Goal: Information Seeking & Learning: Learn about a topic

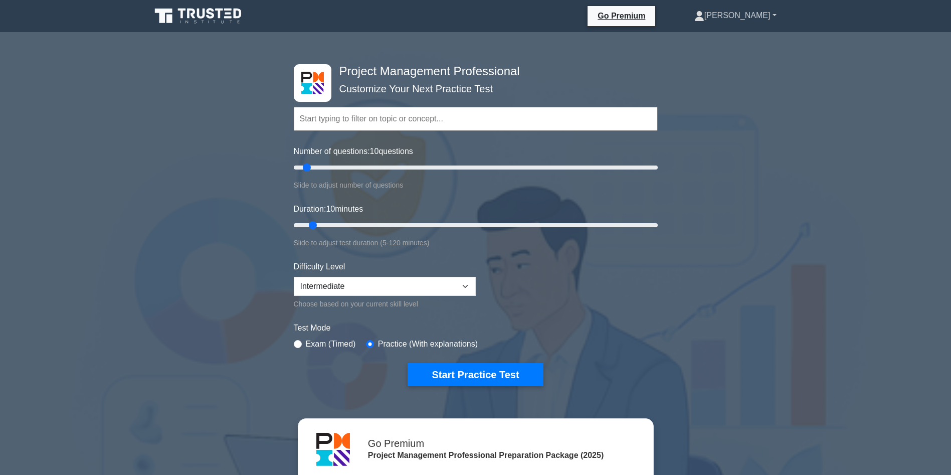
click at [746, 18] on link "[PERSON_NAME]" at bounding box center [735, 16] width 130 height 20
click at [737, 39] on link "Profile" at bounding box center [710, 39] width 79 height 16
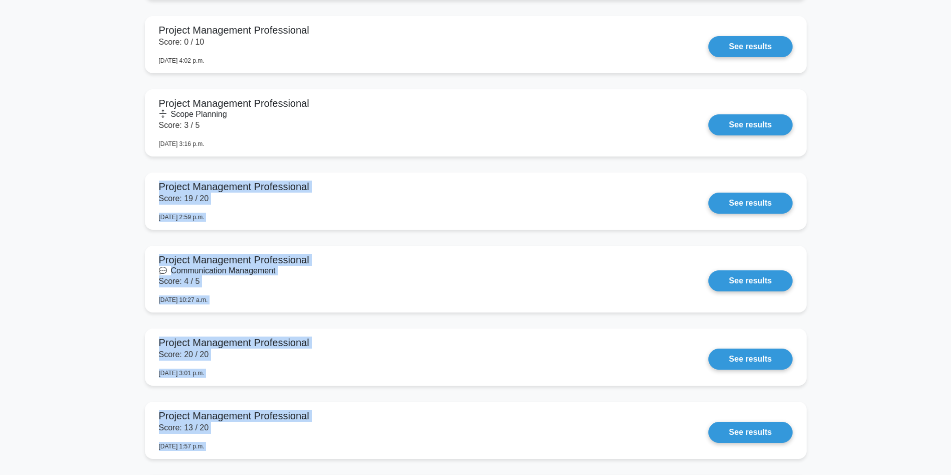
drag, startPoint x: 920, startPoint y: 361, endPoint x: 917, endPoint y: 118, distance: 243.2
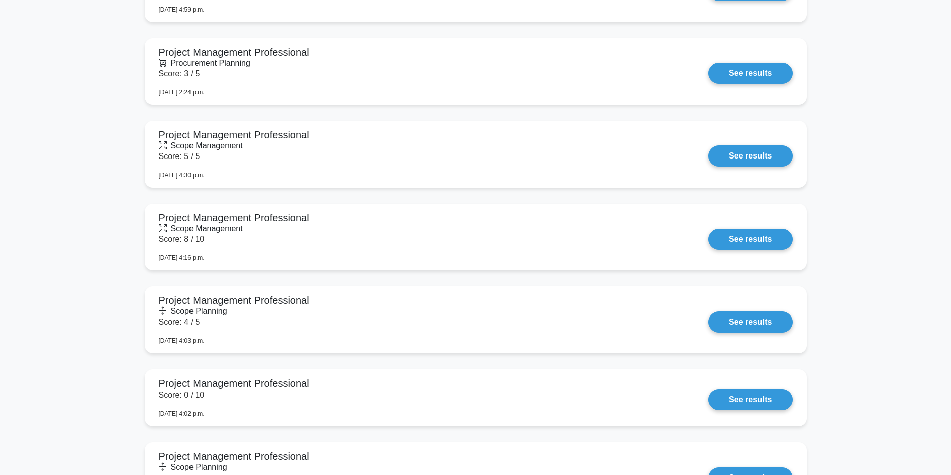
drag, startPoint x: 917, startPoint y: 118, endPoint x: 905, endPoint y: 73, distance: 46.8
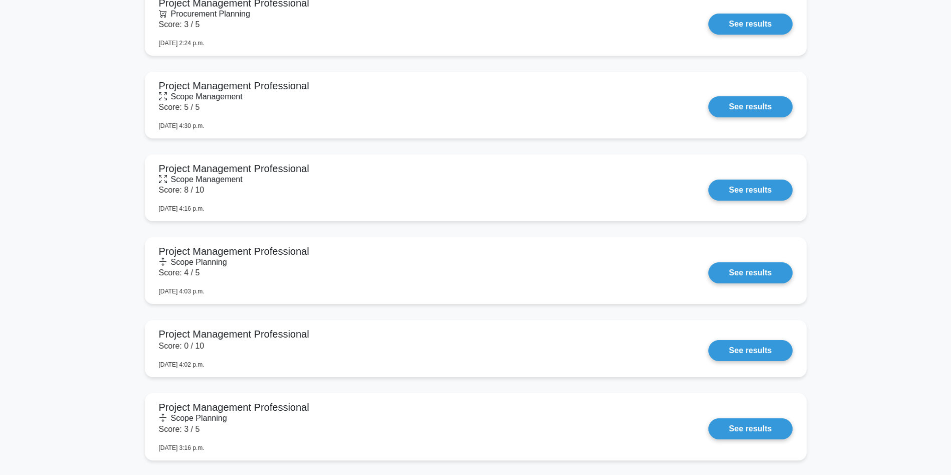
scroll to position [0, 0]
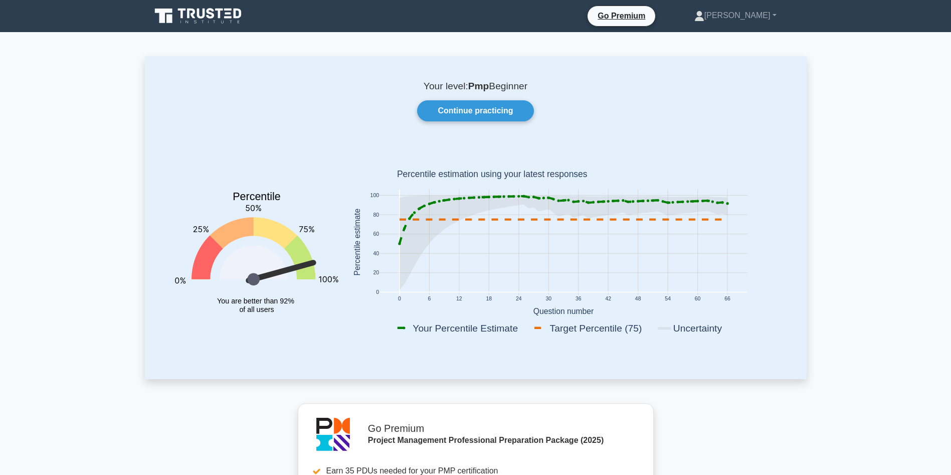
drag, startPoint x: 956, startPoint y: 57, endPoint x: 214, endPoint y: 18, distance: 743.2
click at [214, 18] on icon at bounding box center [199, 16] width 96 height 19
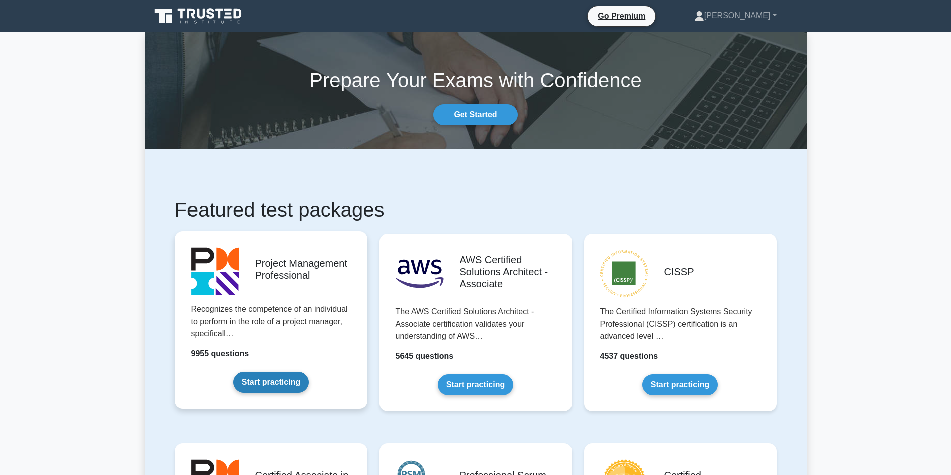
click at [295, 372] on link "Start practicing" at bounding box center [271, 382] width 76 height 21
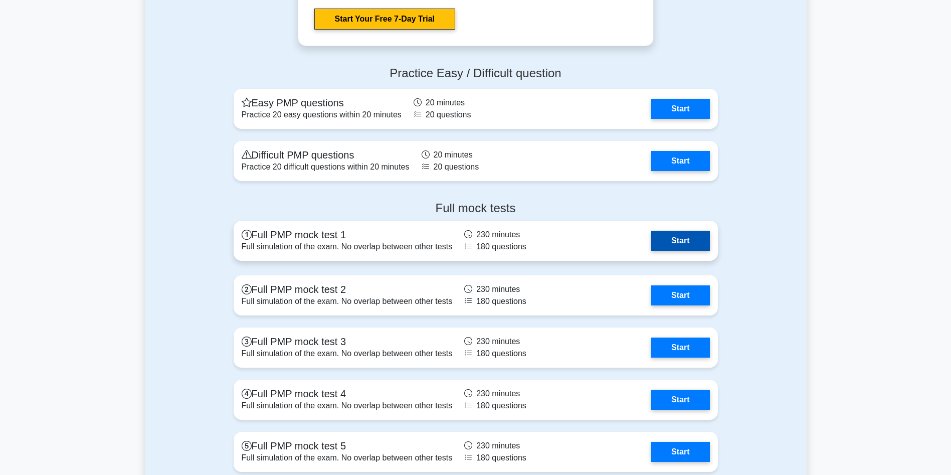
scroll to position [3779, 0]
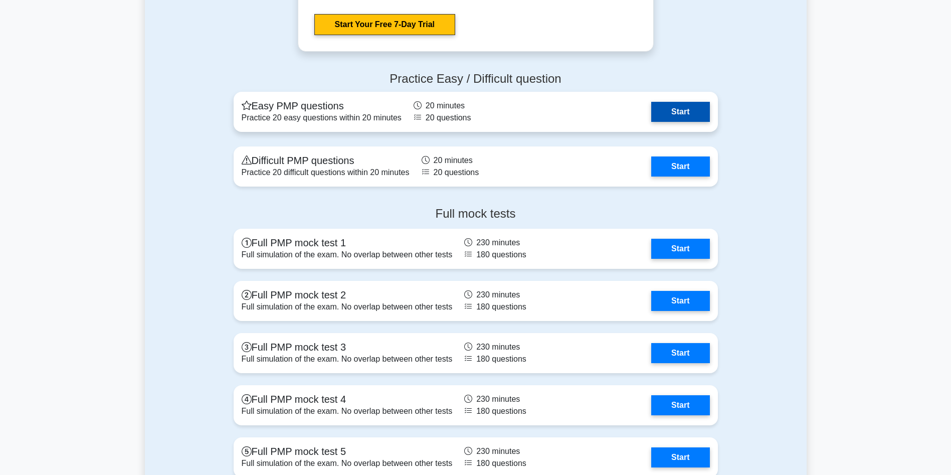
click at [671, 107] on link "Start" at bounding box center [680, 112] width 58 height 20
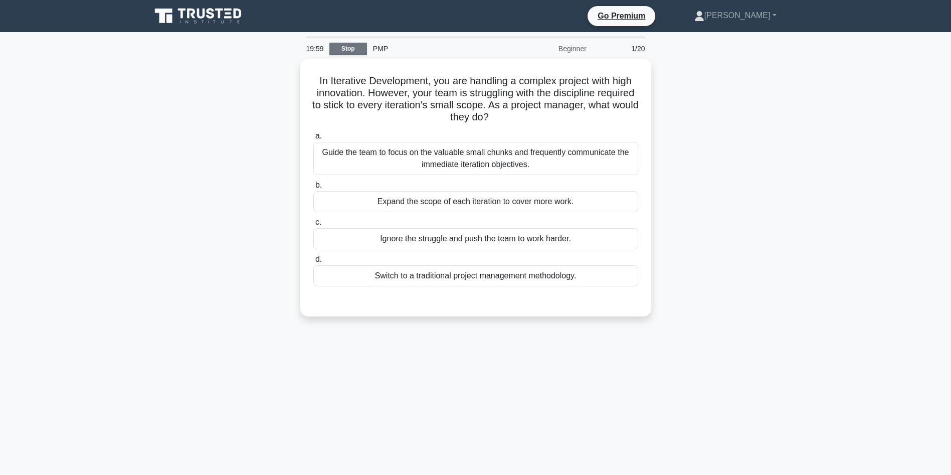
click at [346, 48] on link "Stop" at bounding box center [348, 49] width 38 height 13
